Goal: Contribute content: Add original content to the website for others to see

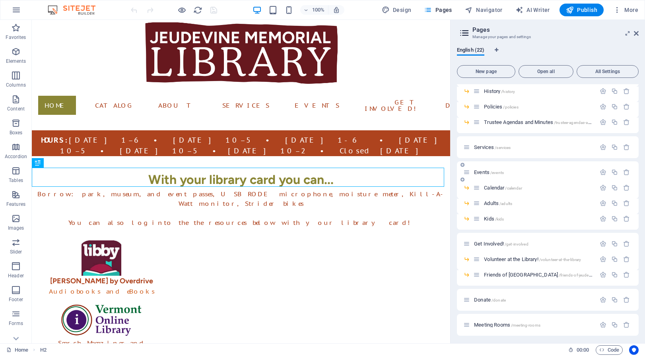
scroll to position [32, 0]
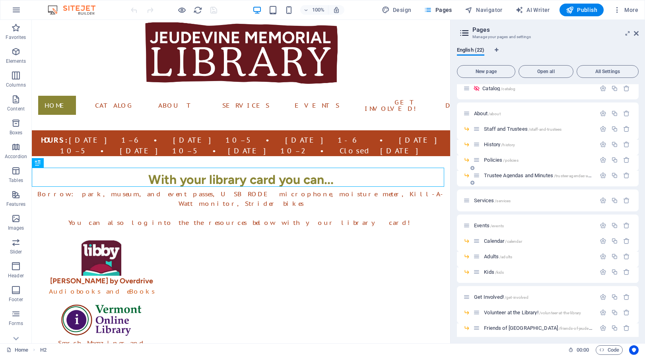
click at [498, 176] on span "Trustee Agendas and Minutes /trustee-agendas-and-minutes" at bounding box center [546, 176] width 125 height 6
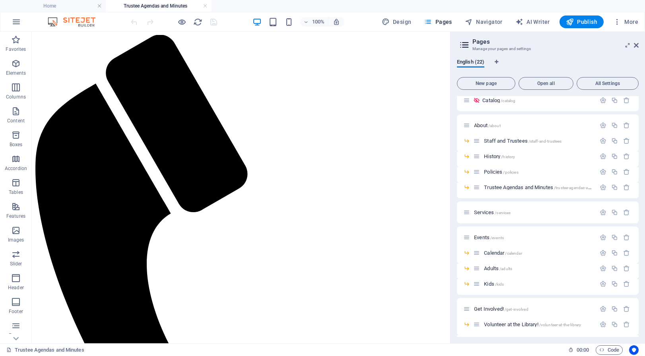
scroll to position [0, 0]
drag, startPoint x: 636, startPoint y: 45, endPoint x: 604, endPoint y: 13, distance: 45.5
click at [636, 45] on icon at bounding box center [636, 45] width 5 height 6
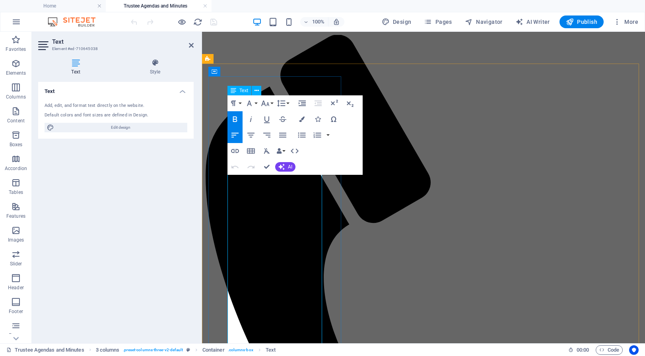
drag, startPoint x: 292, startPoint y: 202, endPoint x: 223, endPoint y: 198, distance: 68.9
click at [238, 153] on icon "button" at bounding box center [235, 151] width 8 height 4
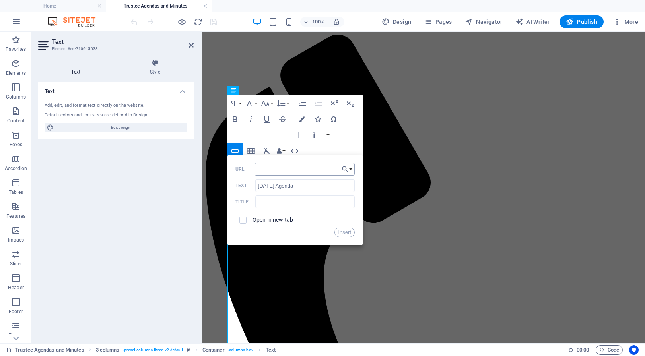
click at [277, 172] on input "URL" at bounding box center [304, 169] width 100 height 13
type input "[URL][DOMAIN_NAME]"
click at [348, 233] on button "Insert" at bounding box center [344, 233] width 20 height 10
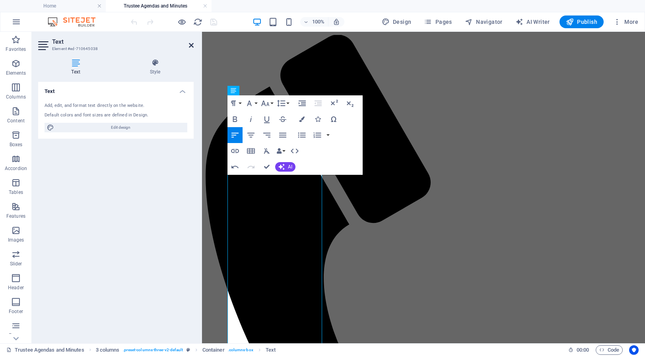
click at [190, 46] on icon at bounding box center [191, 45] width 5 height 6
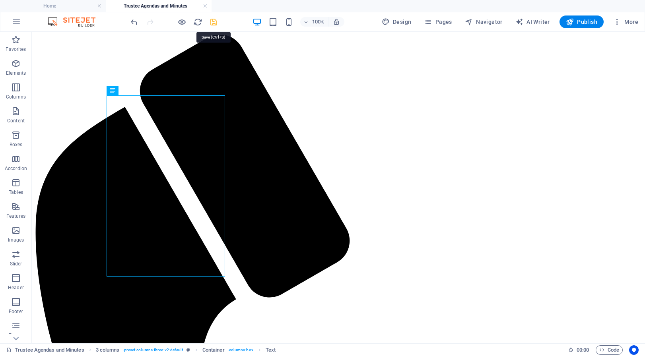
click at [214, 23] on icon "save" at bounding box center [213, 21] width 9 height 9
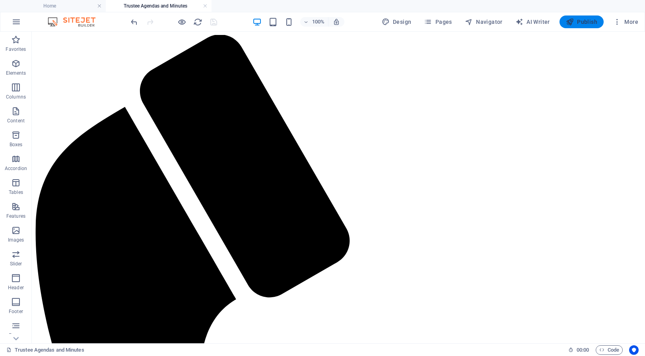
click at [580, 21] on span "Publish" at bounding box center [581, 22] width 31 height 8
